Goal: Information Seeking & Learning: Learn about a topic

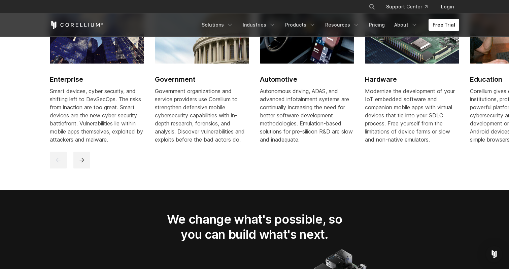
scroll to position [836, 0]
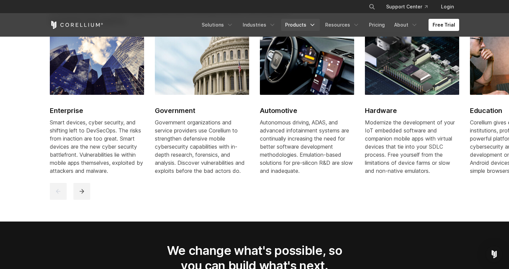
click at [304, 25] on link "Products" at bounding box center [300, 25] width 39 height 12
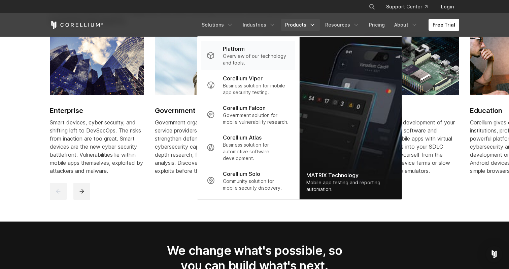
click at [266, 59] on p "Overview of our technology and tools." at bounding box center [256, 59] width 67 height 13
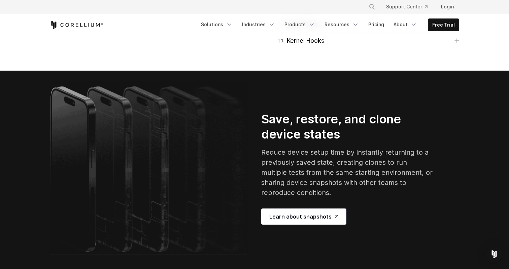
scroll to position [1178, 0]
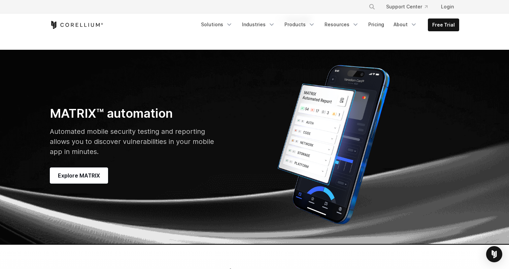
scroll to position [1989, 0]
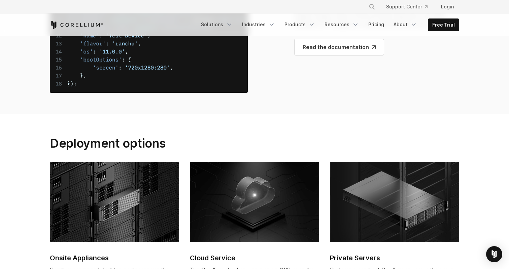
scroll to position [2662, 0]
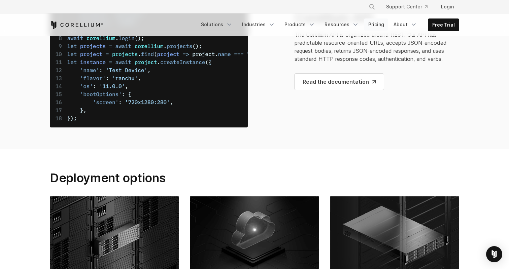
click at [377, 23] on link "Pricing" at bounding box center [376, 25] width 24 height 12
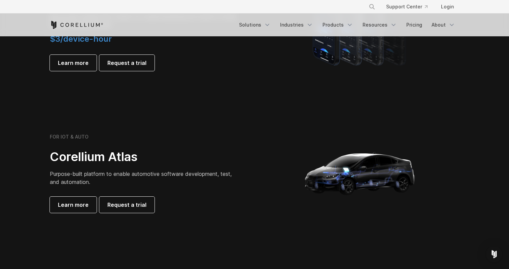
scroll to position [560, 0]
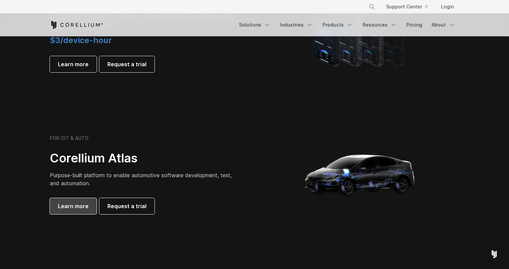
click at [65, 203] on span "Learn more" at bounding box center [73, 206] width 31 height 8
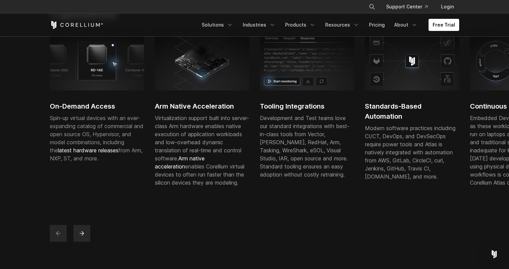
scroll to position [220, 0]
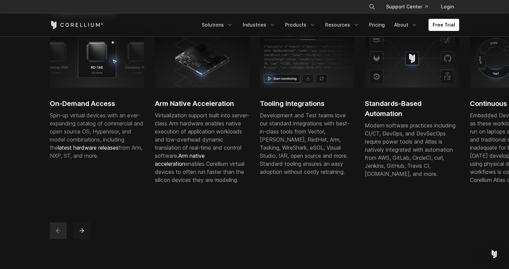
click at [84, 234] on icon "next" at bounding box center [81, 231] width 7 height 7
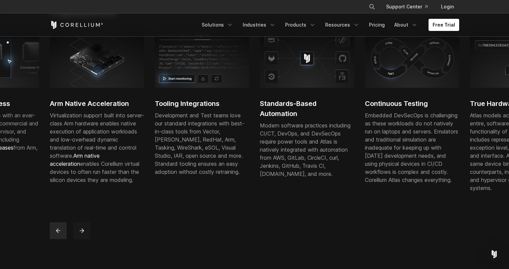
click at [84, 234] on icon "next" at bounding box center [81, 231] width 7 height 7
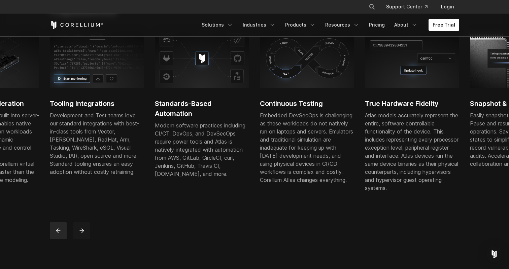
click at [84, 234] on icon "next" at bounding box center [81, 231] width 7 height 7
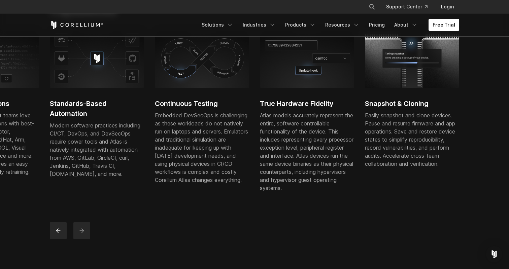
click at [84, 234] on icon "next" at bounding box center [81, 231] width 7 height 7
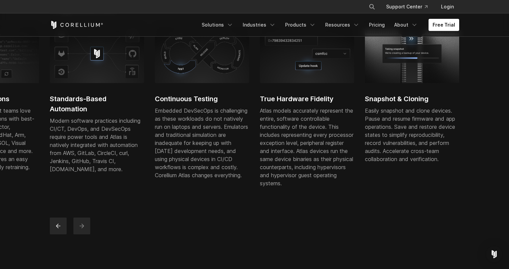
scroll to position [226, 0]
click at [55, 229] on icon "previous" at bounding box center [58, 225] width 7 height 7
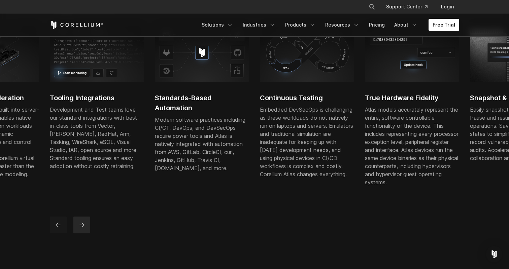
click at [55, 229] on icon "previous" at bounding box center [58, 225] width 7 height 7
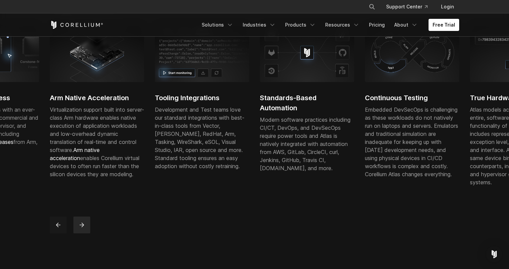
click at [55, 229] on icon "previous" at bounding box center [58, 225] width 7 height 7
click at [57, 227] on icon "previous" at bounding box center [58, 225] width 4 height 4
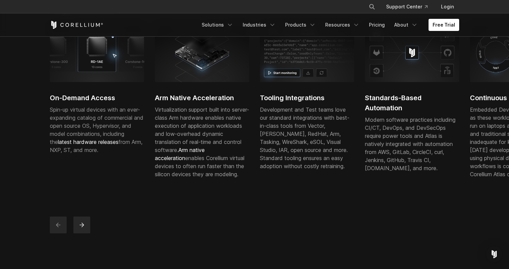
click at [57, 227] on icon "previous" at bounding box center [58, 225] width 4 height 4
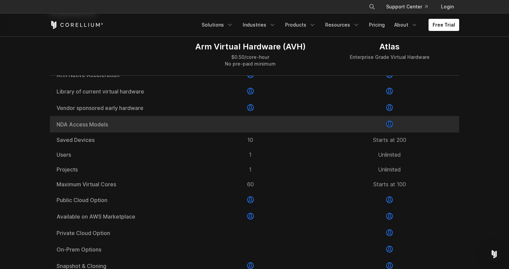
scroll to position [864, 0]
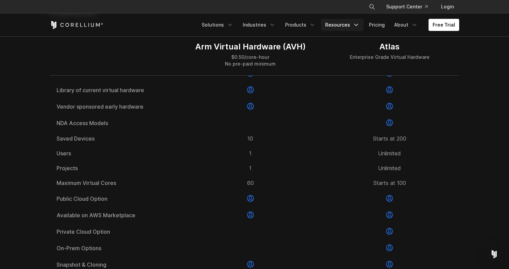
click at [347, 23] on link "Resources" at bounding box center [342, 25] width 42 height 12
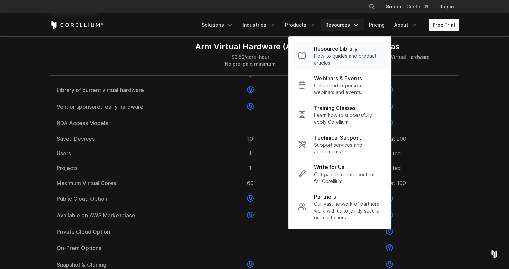
click at [339, 50] on p "Resource Library" at bounding box center [335, 49] width 43 height 8
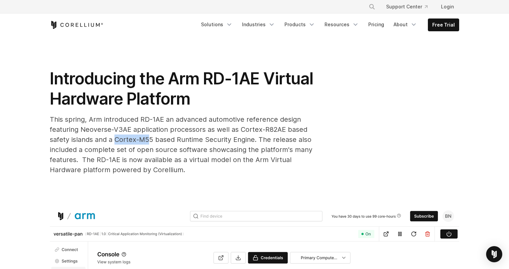
drag, startPoint x: 116, startPoint y: 139, endPoint x: 150, endPoint y: 139, distance: 34.4
click at [150, 139] on span "This spring, Arm introduced RD-1AE an advanced automotive reference design feat…" at bounding box center [181, 145] width 263 height 59
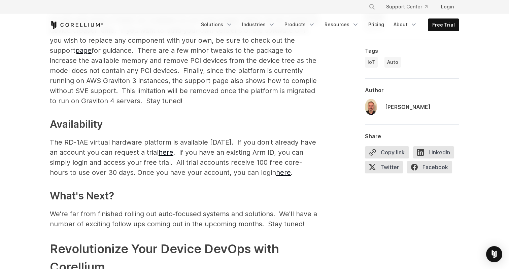
scroll to position [1113, 0]
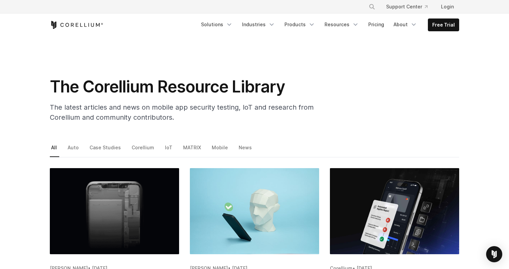
click at [159, 146] on ul "All Auto Case Studies Corellium IoT MATRIX Mobile News" at bounding box center [254, 150] width 409 height 14
click at [164, 147] on link "IoT" at bounding box center [169, 150] width 11 height 14
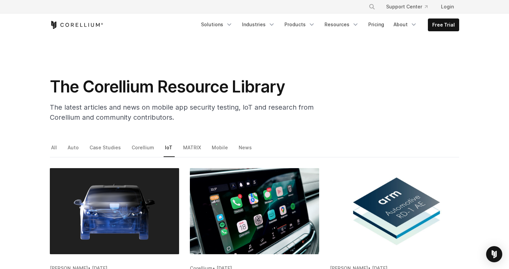
click at [177, 147] on ul "All Auto Case Studies Corellium IoT MATRIX Mobile News" at bounding box center [254, 150] width 409 height 14
click at [185, 147] on link "MATRIX" at bounding box center [193, 150] width 22 height 14
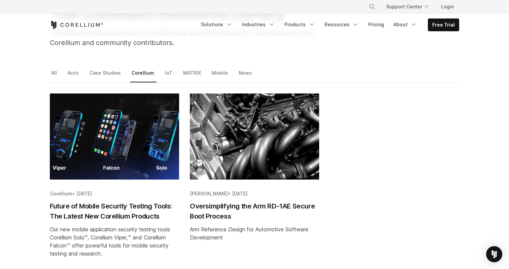
scroll to position [56, 0]
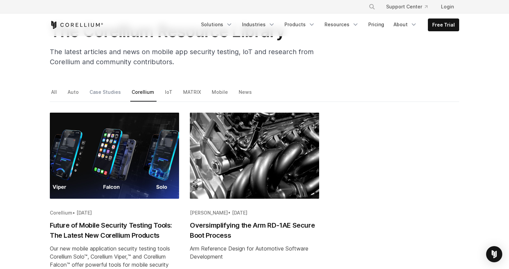
click at [108, 92] on link "Case Studies" at bounding box center [105, 95] width 35 height 14
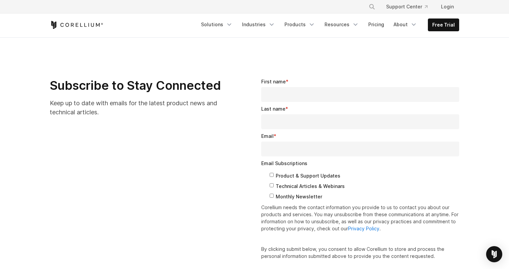
scroll to position [278, 0]
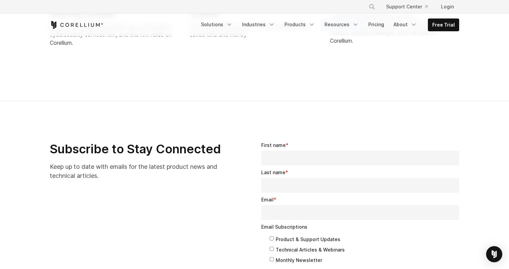
click at [329, 22] on link "Resources" at bounding box center [342, 25] width 42 height 12
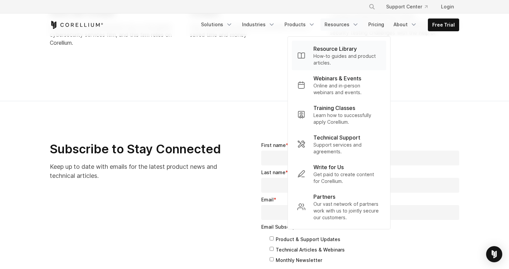
click at [322, 57] on p "How-to guides and product articles." at bounding box center [347, 59] width 67 height 13
